Goal: Task Accomplishment & Management: Complete application form

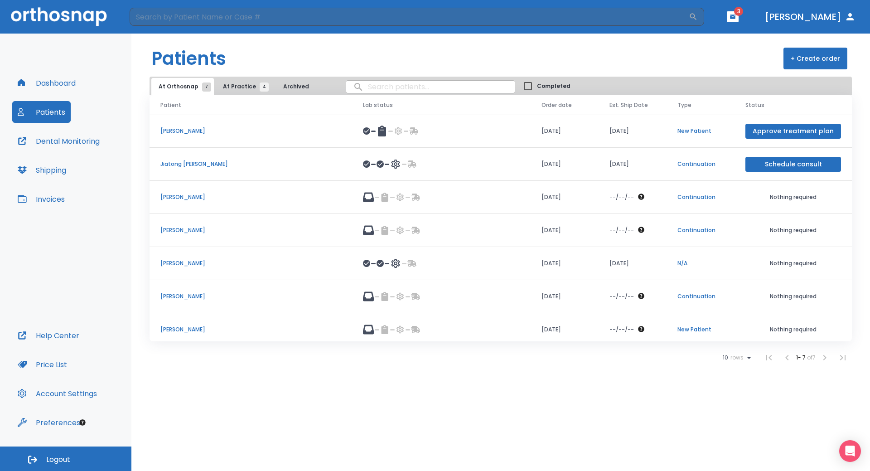
click at [857, 52] on header "Patients + Create order" at bounding box center [500, 55] width 739 height 43
click at [170, 136] on td "[PERSON_NAME]" at bounding box center [251, 131] width 203 height 33
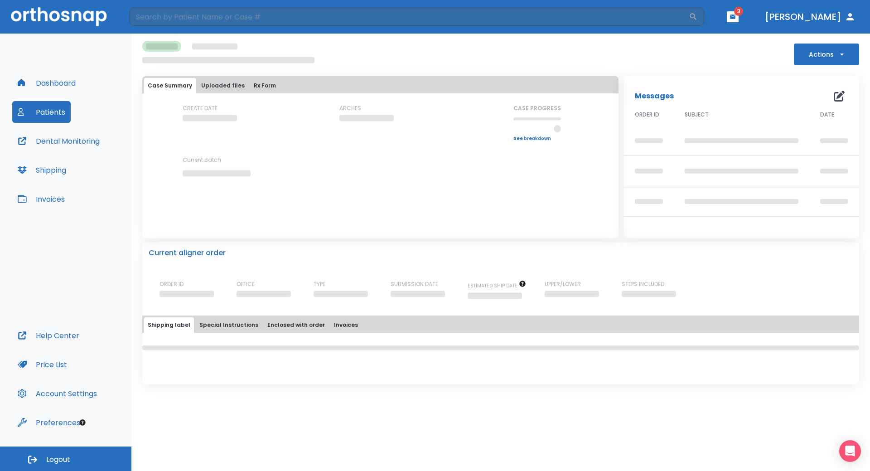
click at [822, 57] on button "Actions" at bounding box center [826, 54] width 65 height 22
click at [724, 54] on div at bounding box center [435, 235] width 870 height 471
click at [846, 67] on div "Actions Case Summary Uploaded files Rx Form CREATE DATE ARCHES CASE PROGRESS Up…" at bounding box center [500, 209] width 717 height 351
click at [837, 53] on icon "button" at bounding box center [841, 54] width 9 height 9
click at [647, 67] on div at bounding box center [435, 235] width 870 height 471
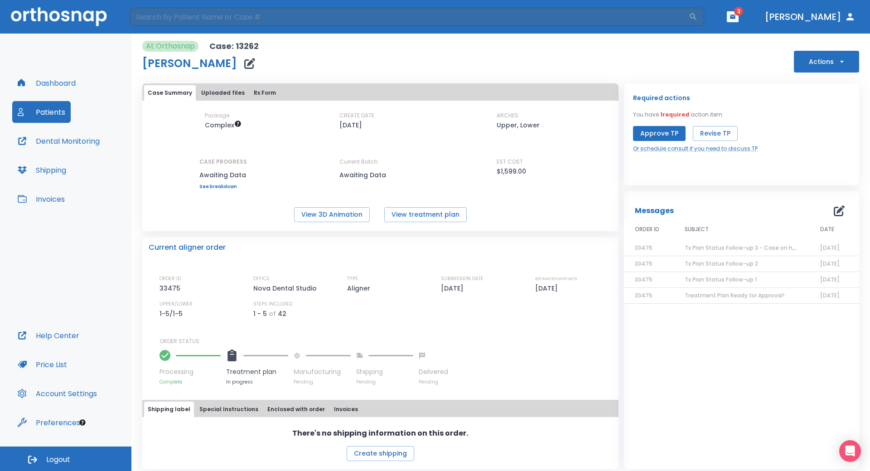
click at [41, 108] on button "Patients" at bounding box center [41, 112] width 58 height 22
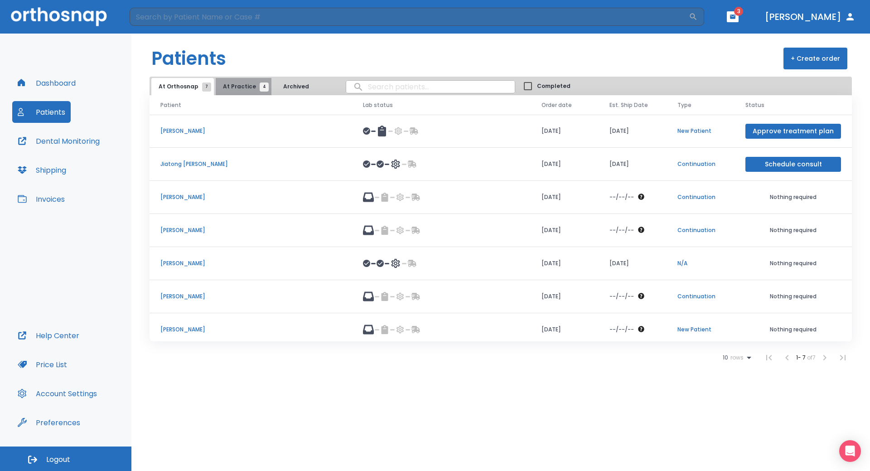
click at [241, 83] on span "At Practice 4" at bounding box center [243, 86] width 41 height 8
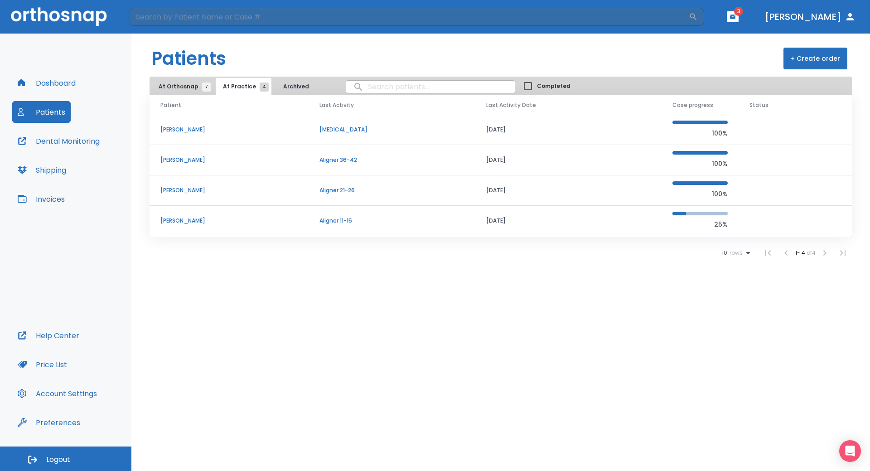
click at [181, 130] on p "[PERSON_NAME]" at bounding box center [228, 130] width 137 height 8
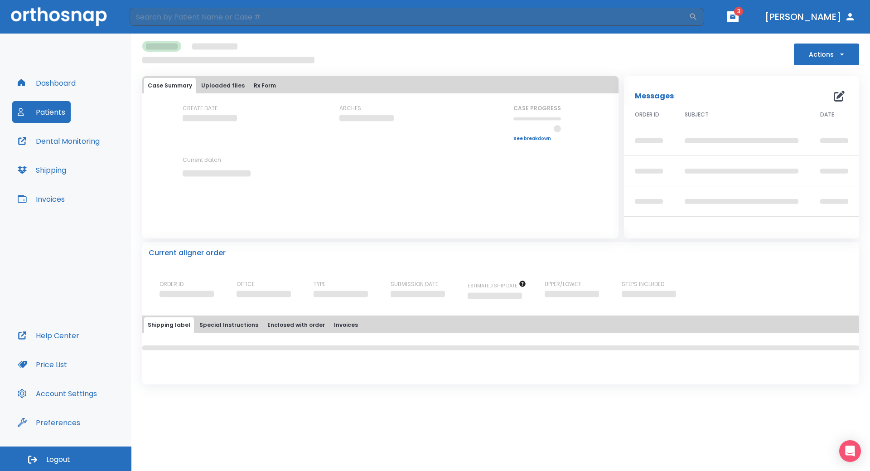
click at [820, 53] on button "Actions" at bounding box center [826, 54] width 65 height 22
drag, startPoint x: 311, startPoint y: 35, endPoint x: 321, endPoint y: 49, distance: 16.6
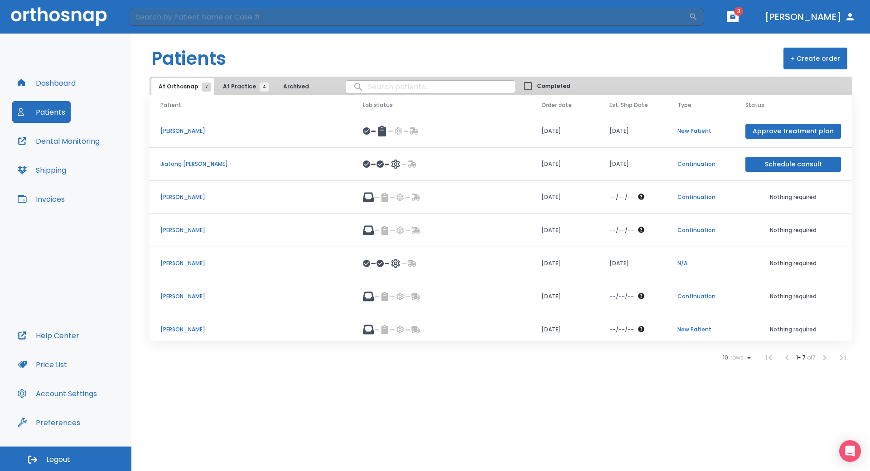
click at [260, 85] on span "4" at bounding box center [264, 86] width 9 height 9
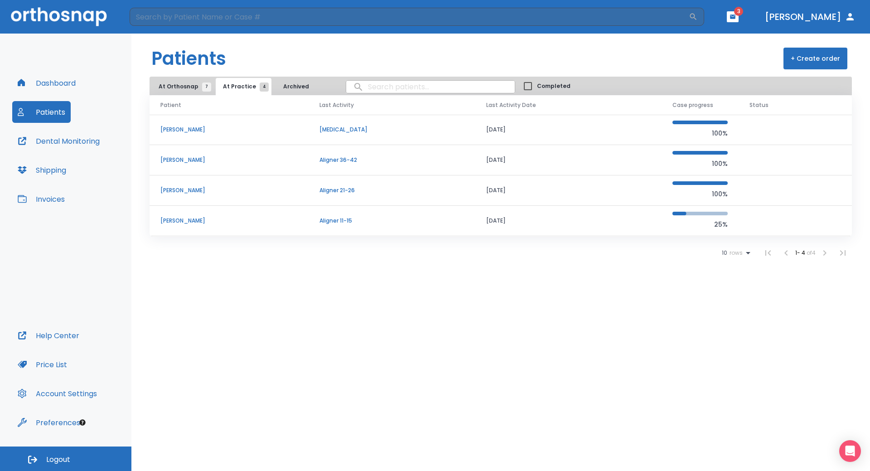
click at [169, 220] on p "[PERSON_NAME]" at bounding box center [228, 221] width 137 height 8
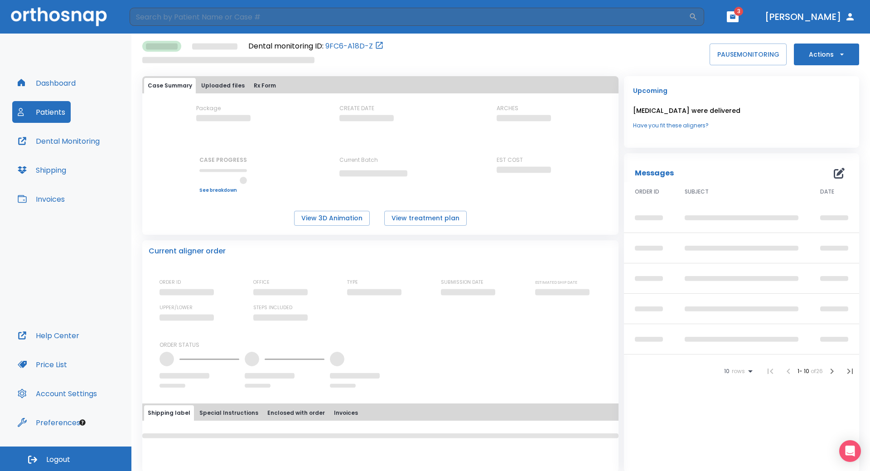
click at [797, 56] on button "Actions" at bounding box center [826, 54] width 65 height 22
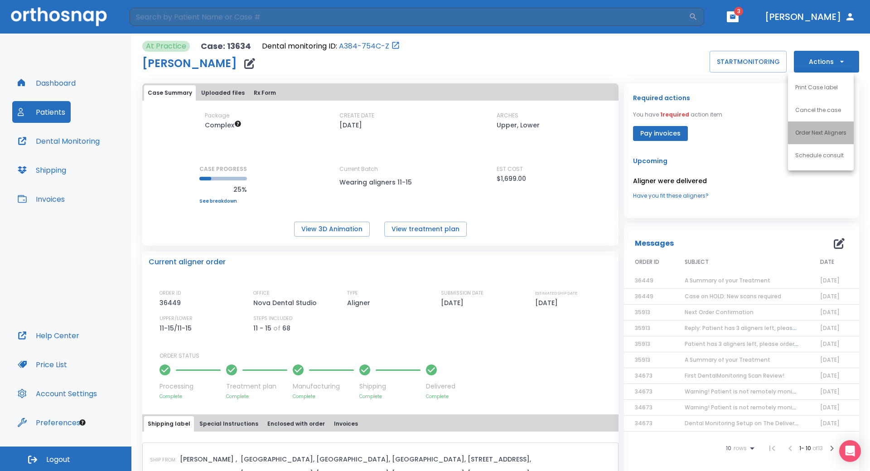
click at [821, 127] on li "Order Next Aligners" at bounding box center [821, 132] width 66 height 23
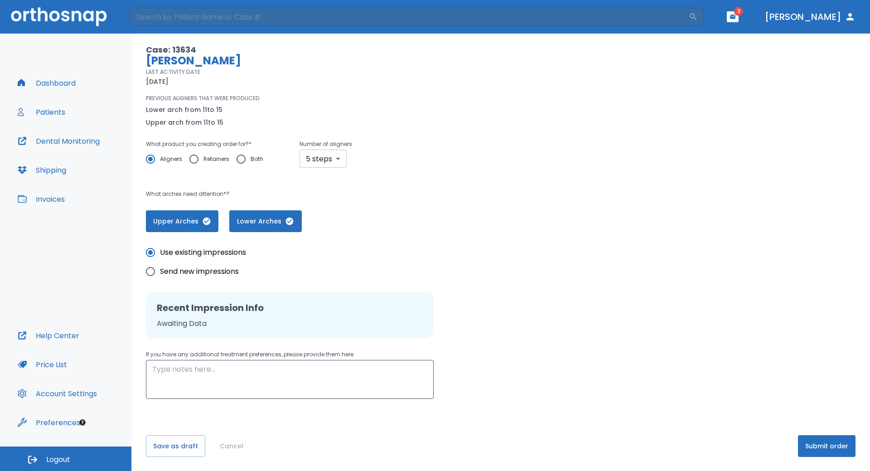
scroll to position [58, 0]
click at [320, 161] on body "​ 3 [PERSON_NAME] Dashboard Patients Dental Monitoring Shipping Invoices Help C…" at bounding box center [435, 235] width 870 height 471
click at [441, 161] on div at bounding box center [435, 235] width 870 height 471
click at [332, 163] on body "​ 3 [PERSON_NAME] Dashboard Patients Dental Monitoring Shipping Invoices Help C…" at bounding box center [435, 235] width 870 height 471
click at [451, 170] on div at bounding box center [435, 235] width 870 height 471
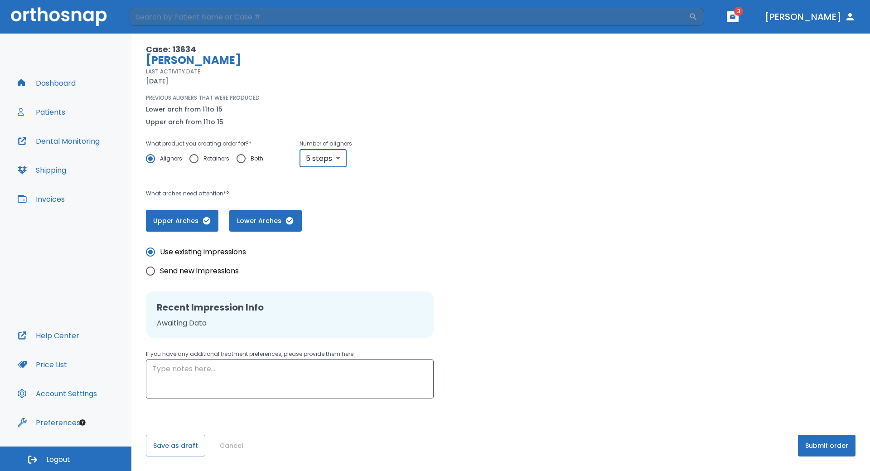
click at [806, 443] on button "Submit order" at bounding box center [827, 446] width 58 height 22
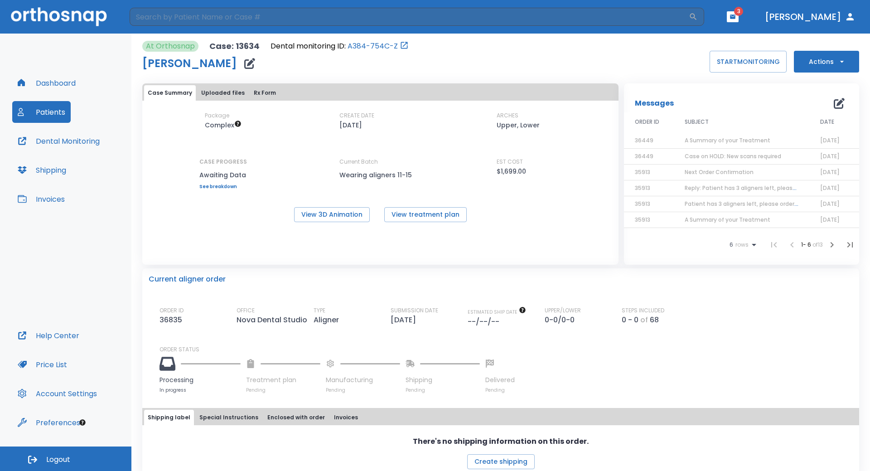
click at [58, 108] on button "Patients" at bounding box center [41, 112] width 58 height 22
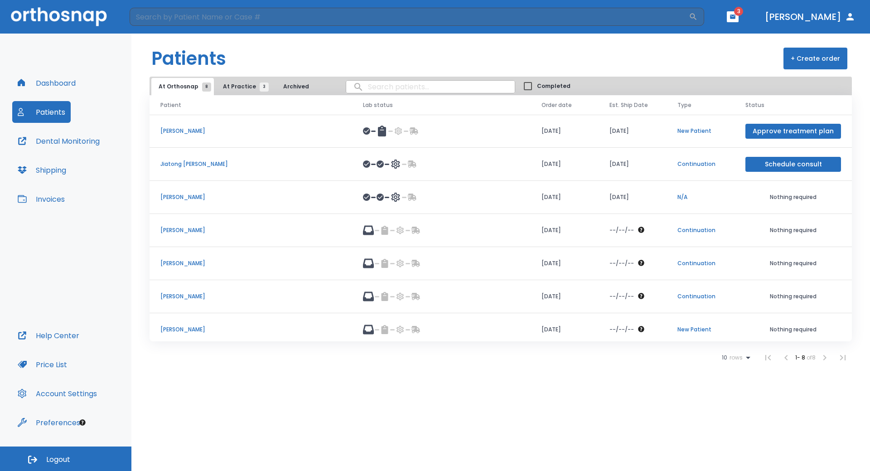
click at [177, 295] on p "[PERSON_NAME]" at bounding box center [250, 296] width 181 height 8
